Goal: Task Accomplishment & Management: Use online tool/utility

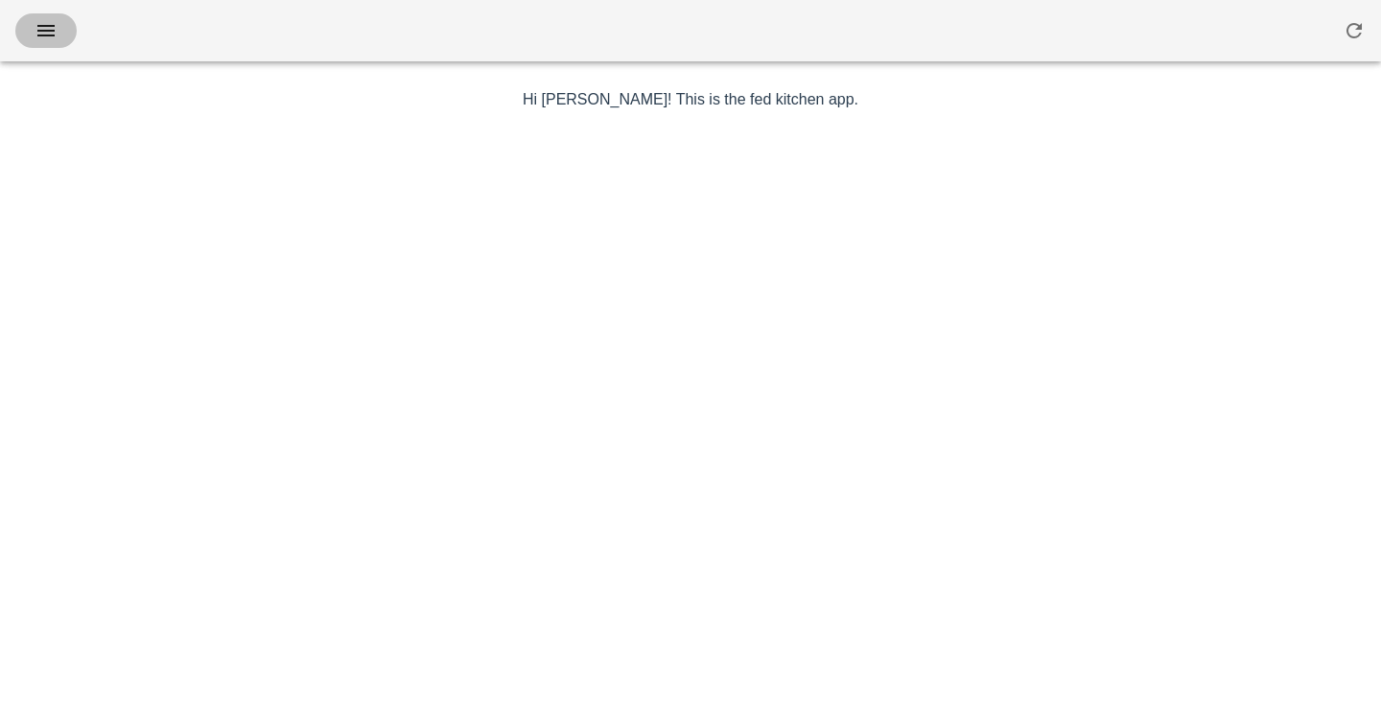
click at [42, 35] on icon "button" at bounding box center [46, 30] width 23 height 23
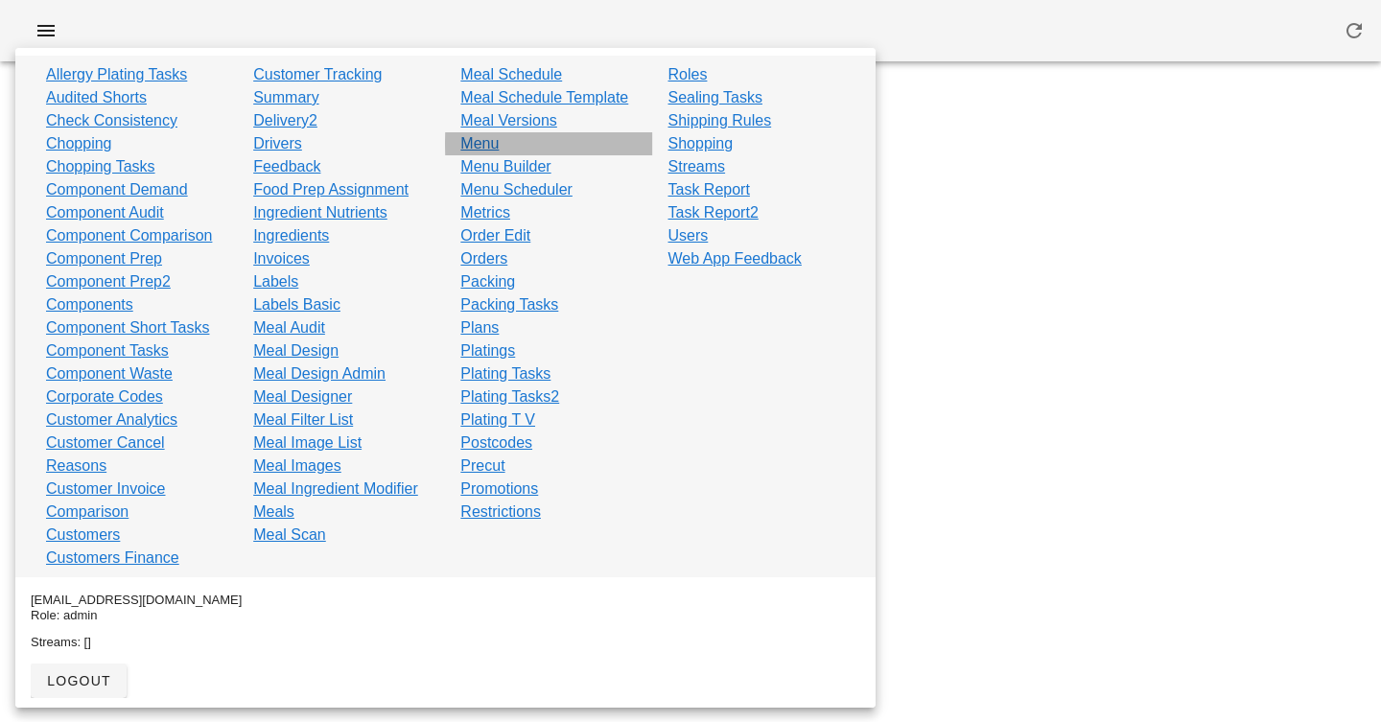
click at [480, 146] on link "Menu" at bounding box center [479, 143] width 38 height 23
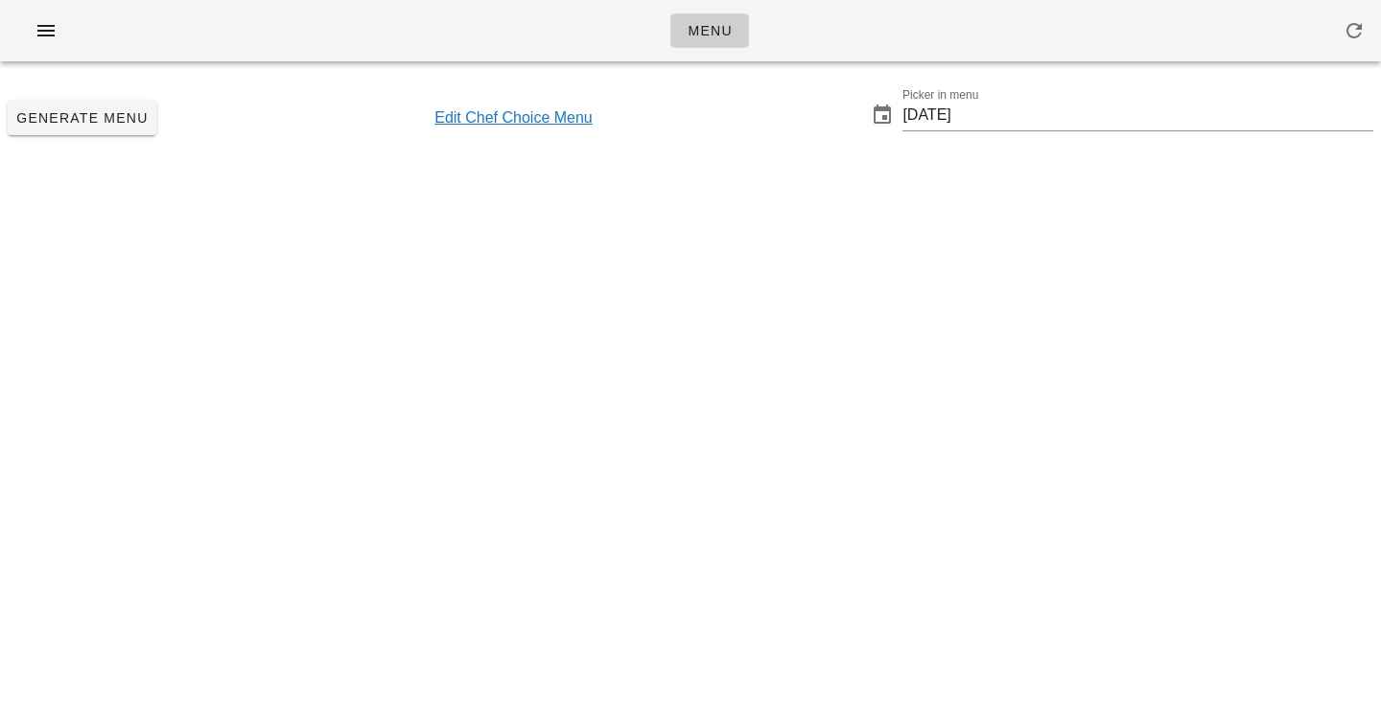
click at [548, 125] on link "Edit Chef Choice Menu" at bounding box center [513, 117] width 158 height 23
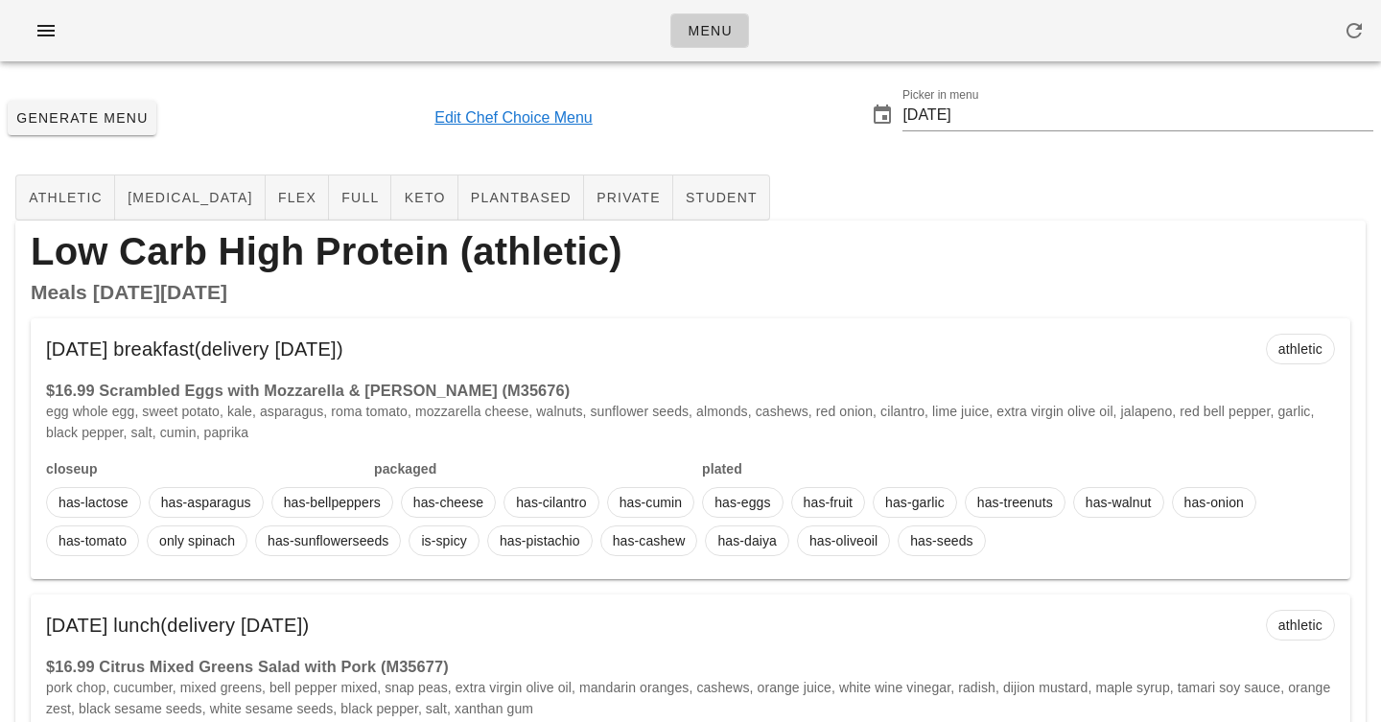
click at [548, 117] on link "Edit Chef Choice Menu" at bounding box center [513, 117] width 158 height 23
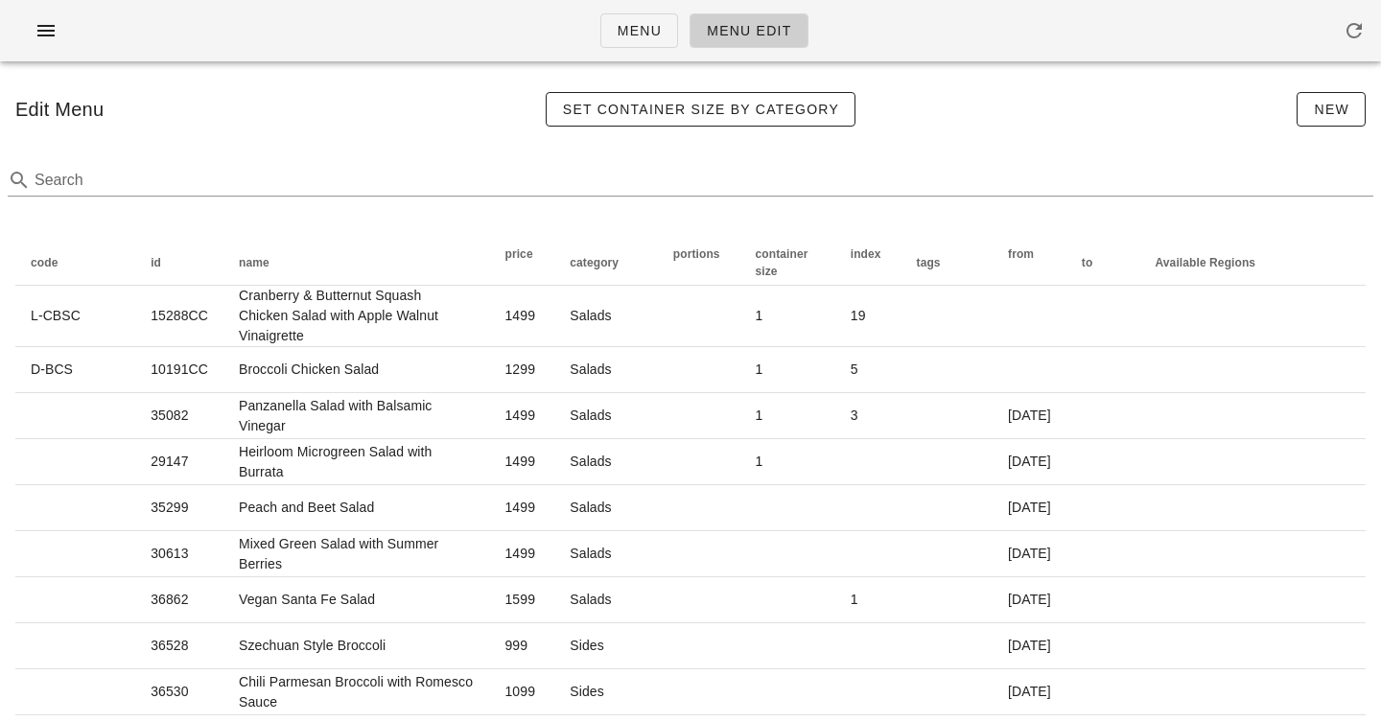
click at [1316, 89] on div "Edit Menu Set Container Size by Category New" at bounding box center [690, 109] width 1381 height 65
click at [1316, 103] on span "New" at bounding box center [1330, 109] width 36 height 15
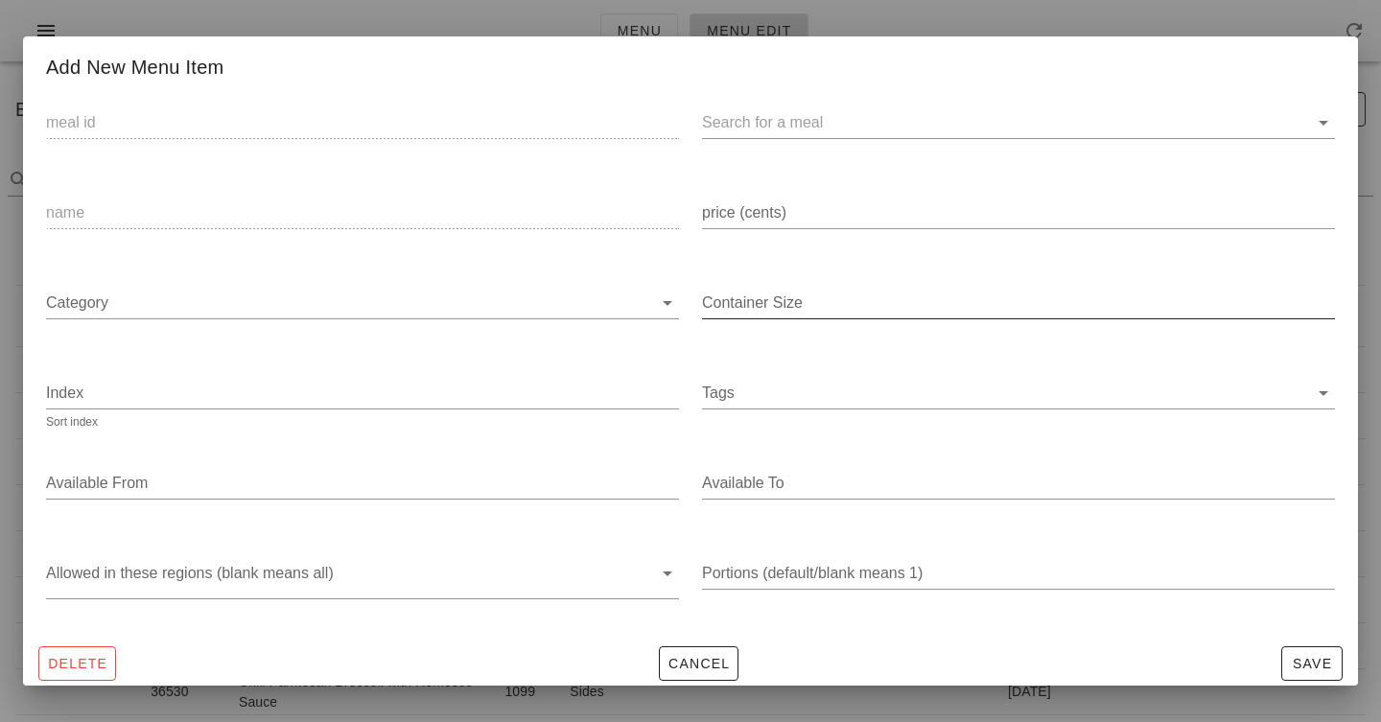
click at [782, 308] on input "Container Size" at bounding box center [1018, 303] width 633 height 31
click at [749, 636] on div "meal id name price (cents) Category Container Size Index Sort index Tags Availa…" at bounding box center [690, 360] width 1334 height 558
click at [703, 675] on button "Cancel" at bounding box center [699, 663] width 81 height 35
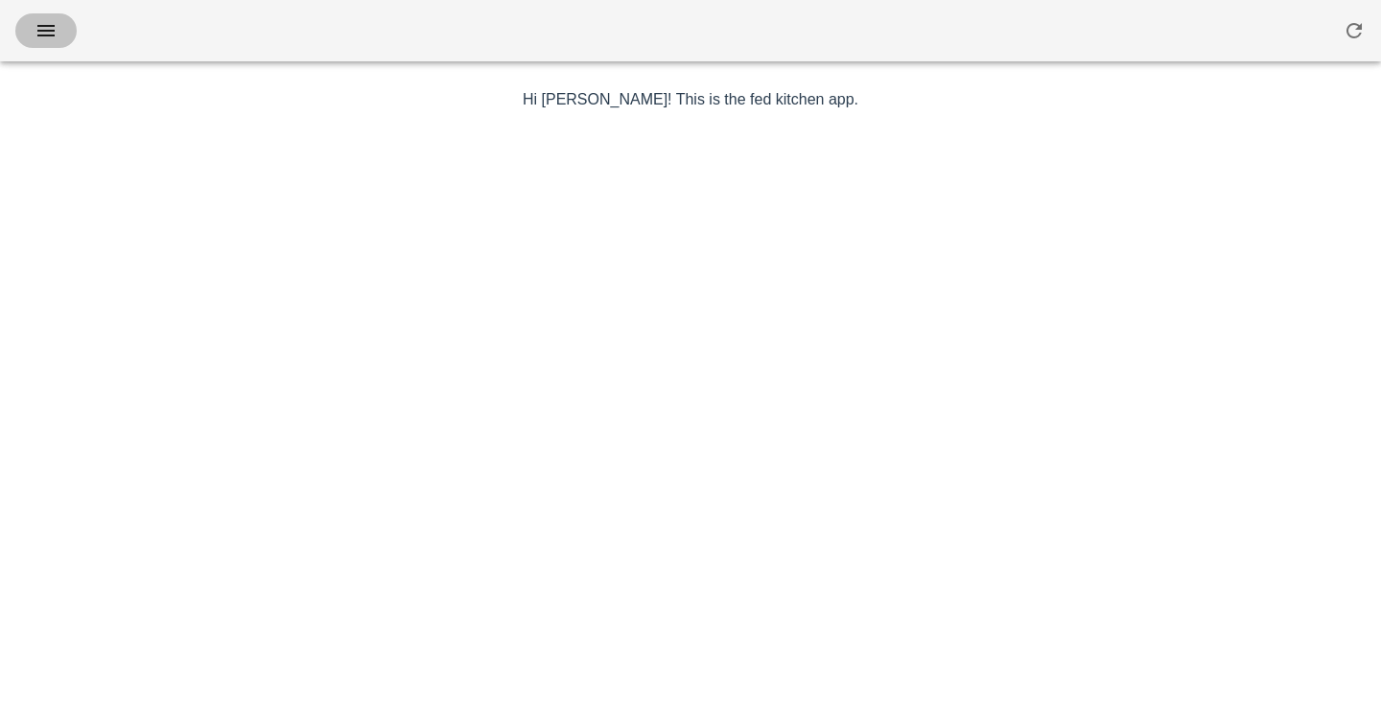
click at [56, 29] on icon "button" at bounding box center [46, 30] width 23 height 23
